Goal: Task Accomplishment & Management: Manage account settings

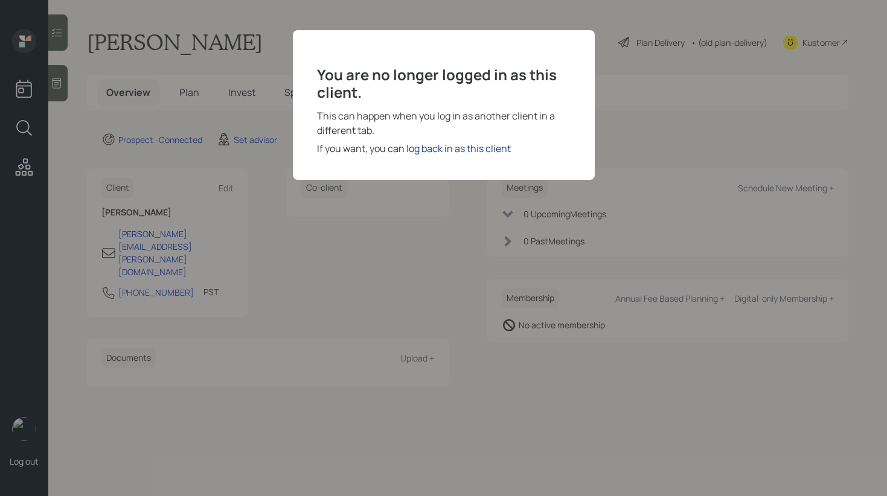
click at [469, 143] on div "log back in as this client" at bounding box center [458, 148] width 104 height 14
